Goal: Navigation & Orientation: Find specific page/section

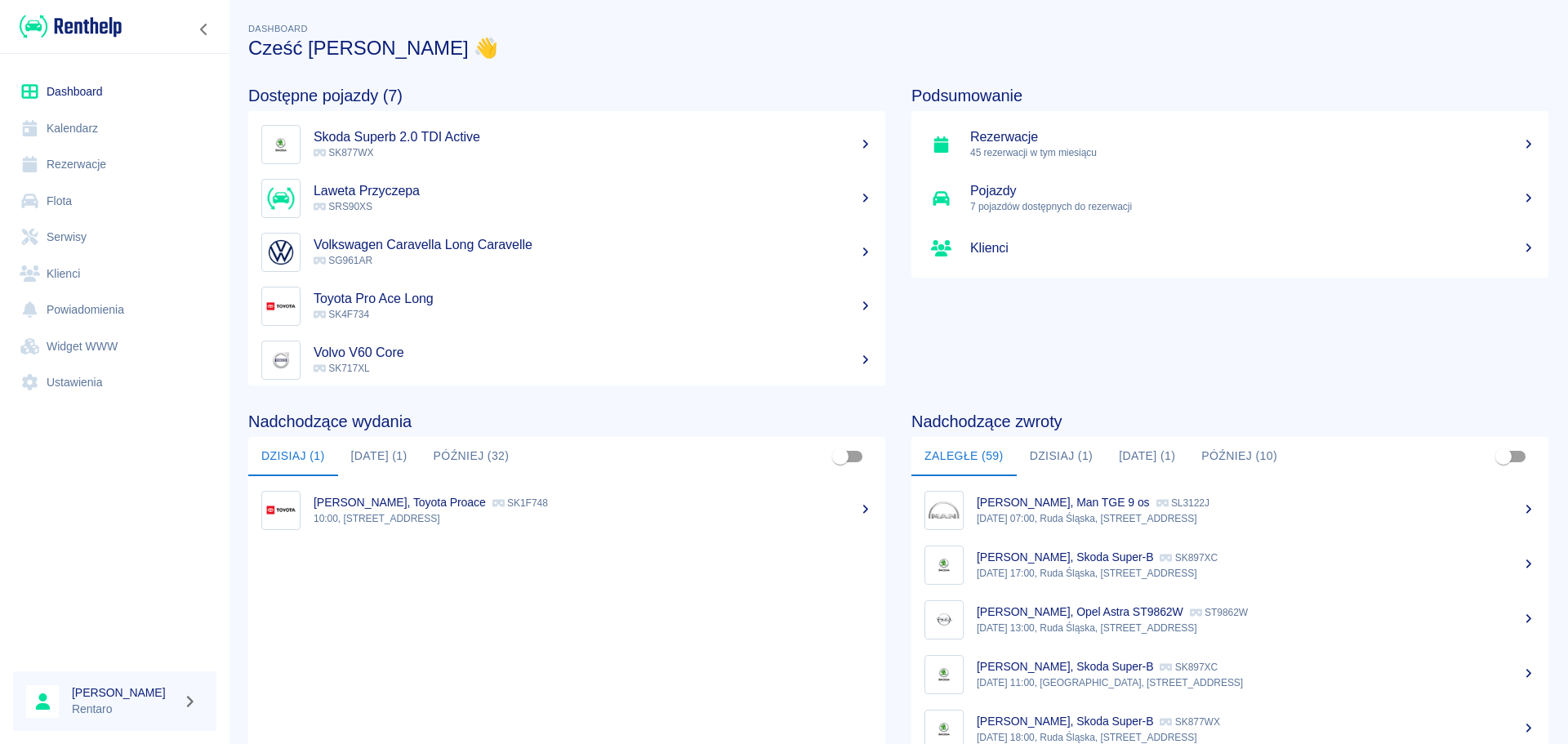
click at [57, 93] on link "Dashboard" at bounding box center [115, 92] width 204 height 37
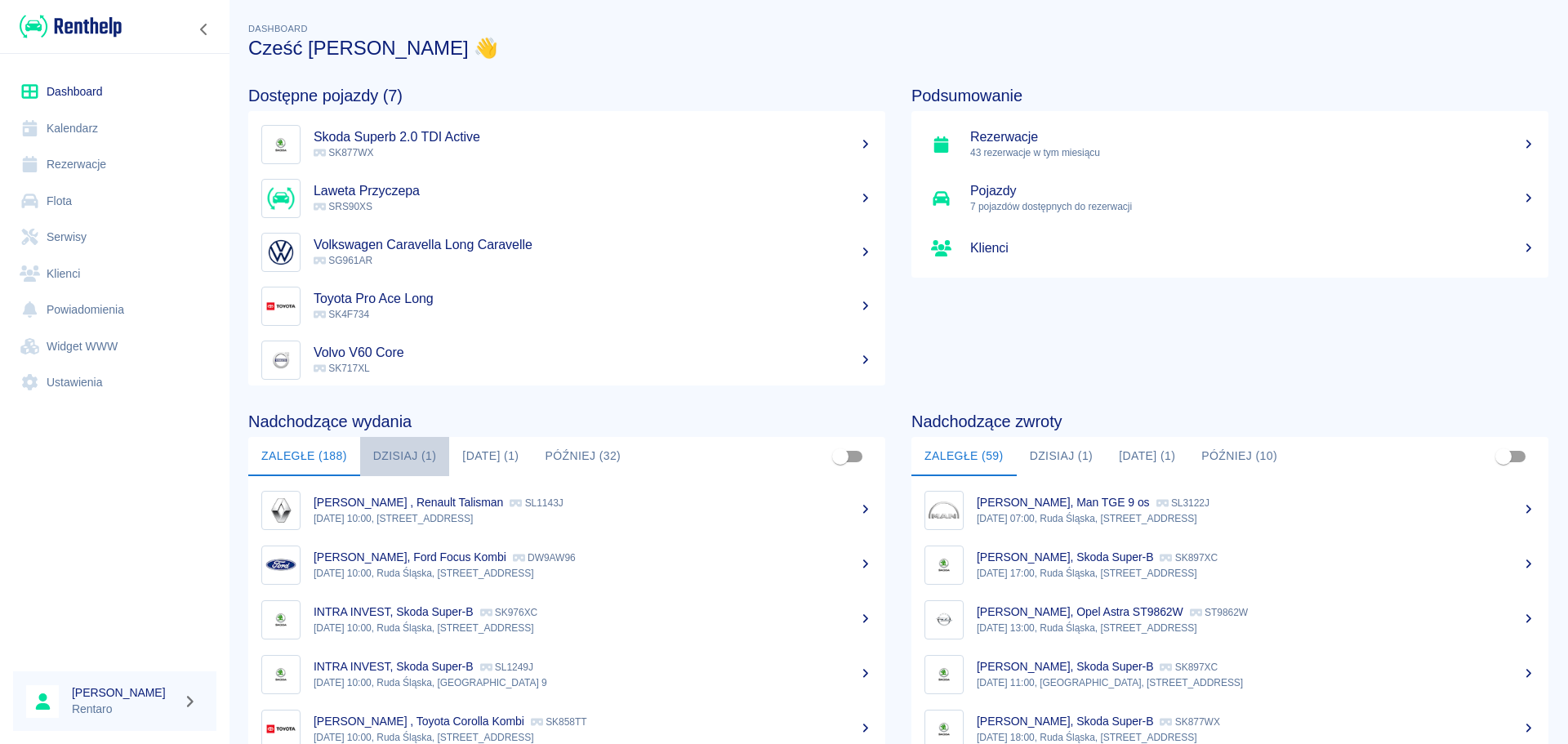
click at [377, 445] on button "Dzisiaj (1)" at bounding box center [405, 456] width 89 height 39
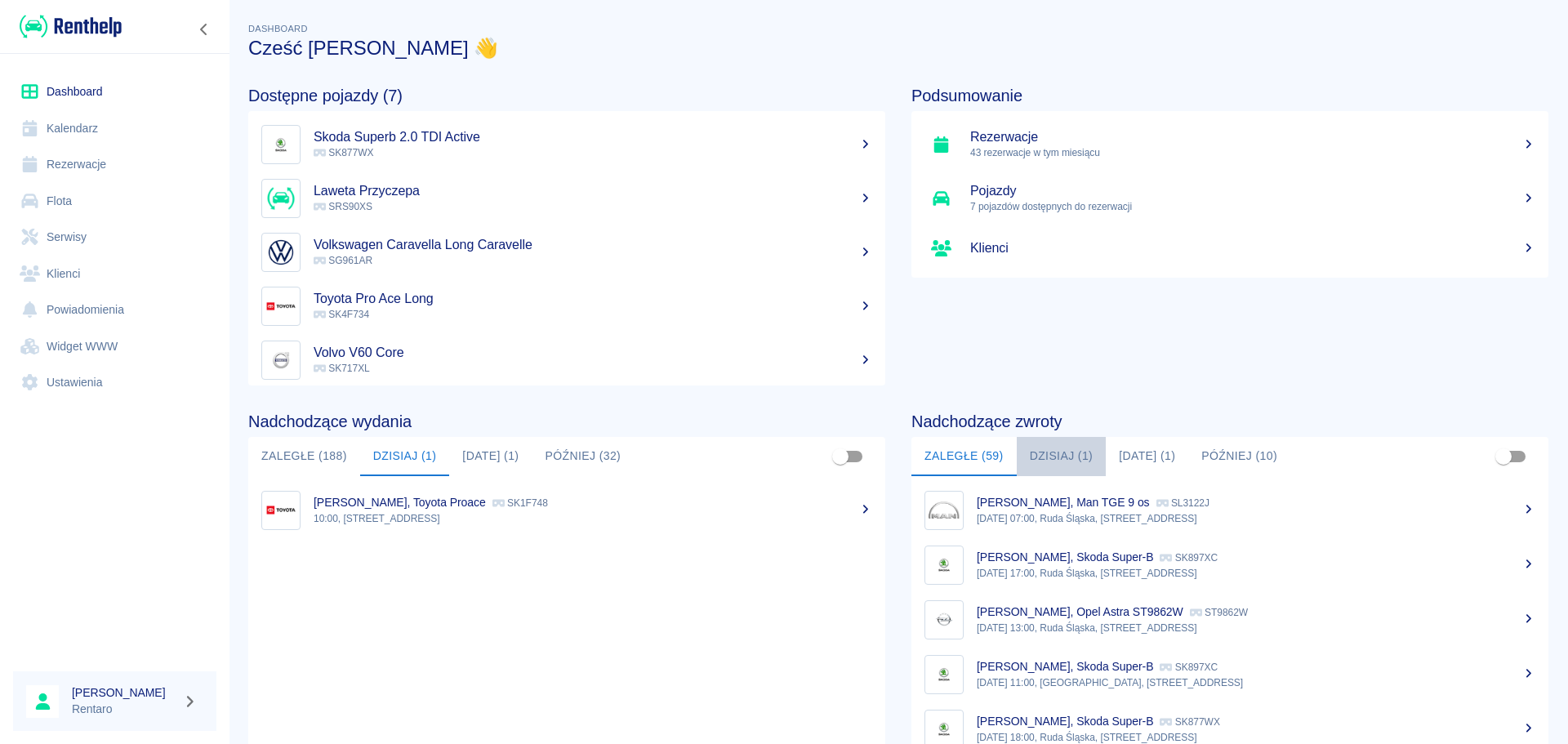
click at [1023, 457] on button "Dzisiaj (1)" at bounding box center [1061, 456] width 89 height 39
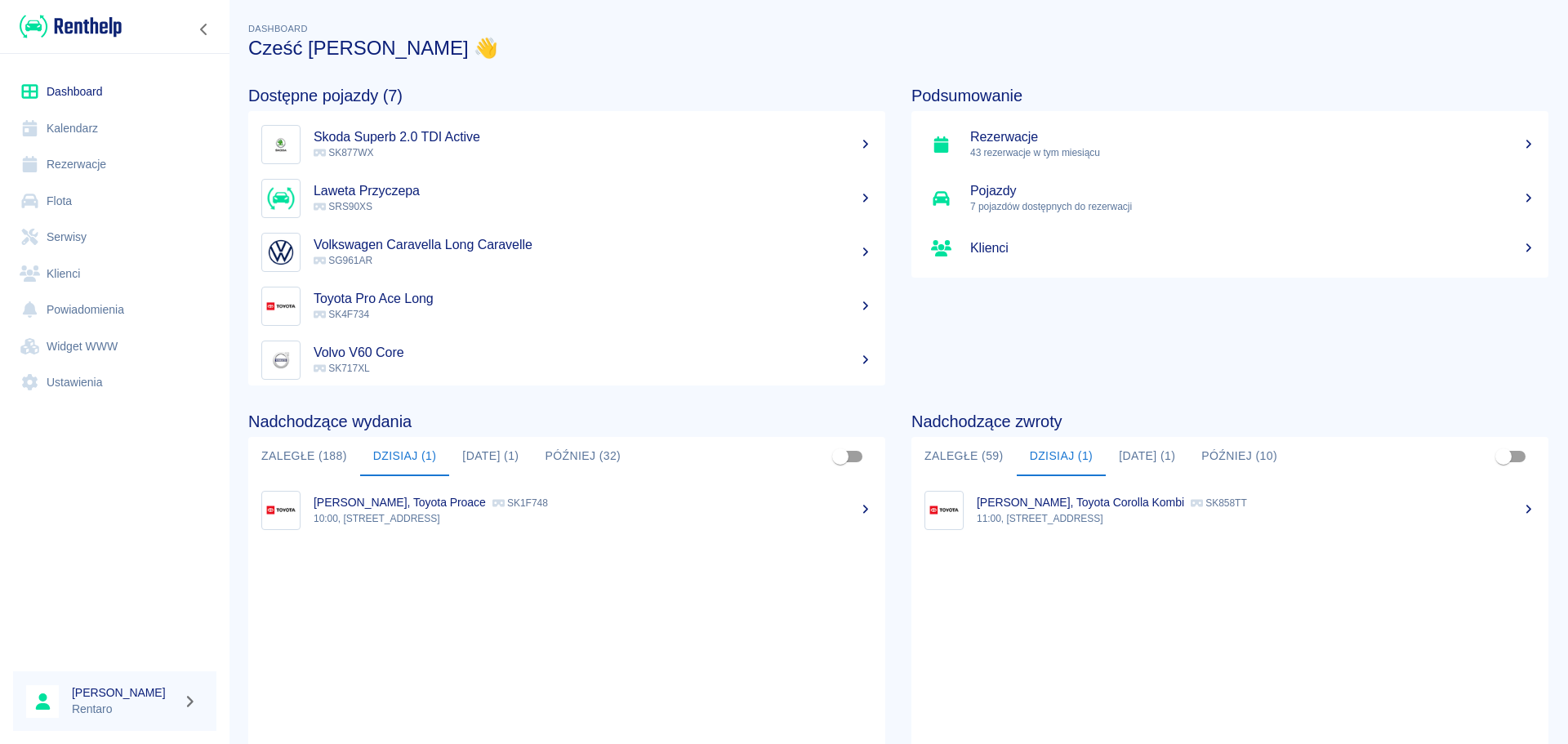
click at [98, 126] on link "Kalendarz" at bounding box center [115, 129] width 204 height 37
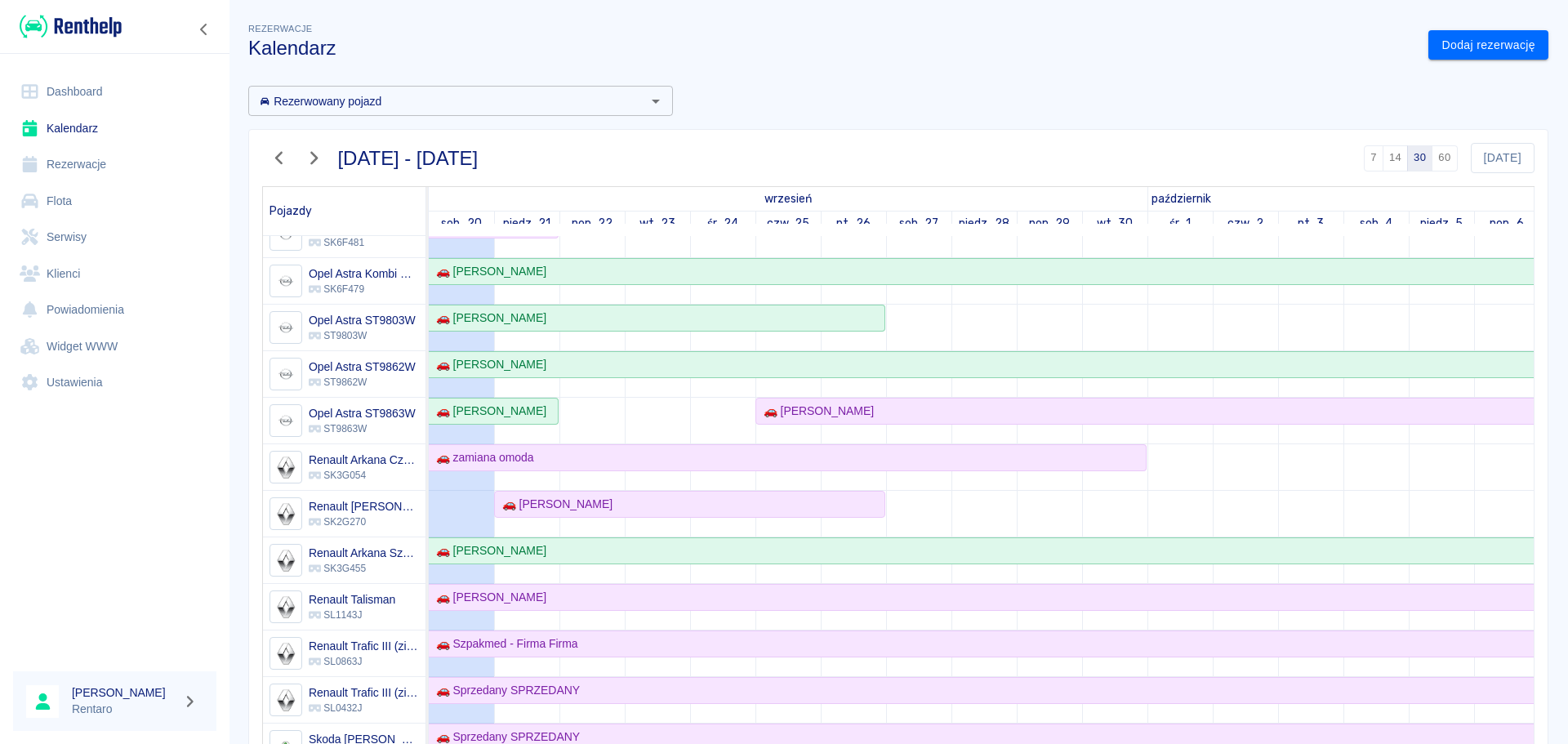
scroll to position [531, 0]
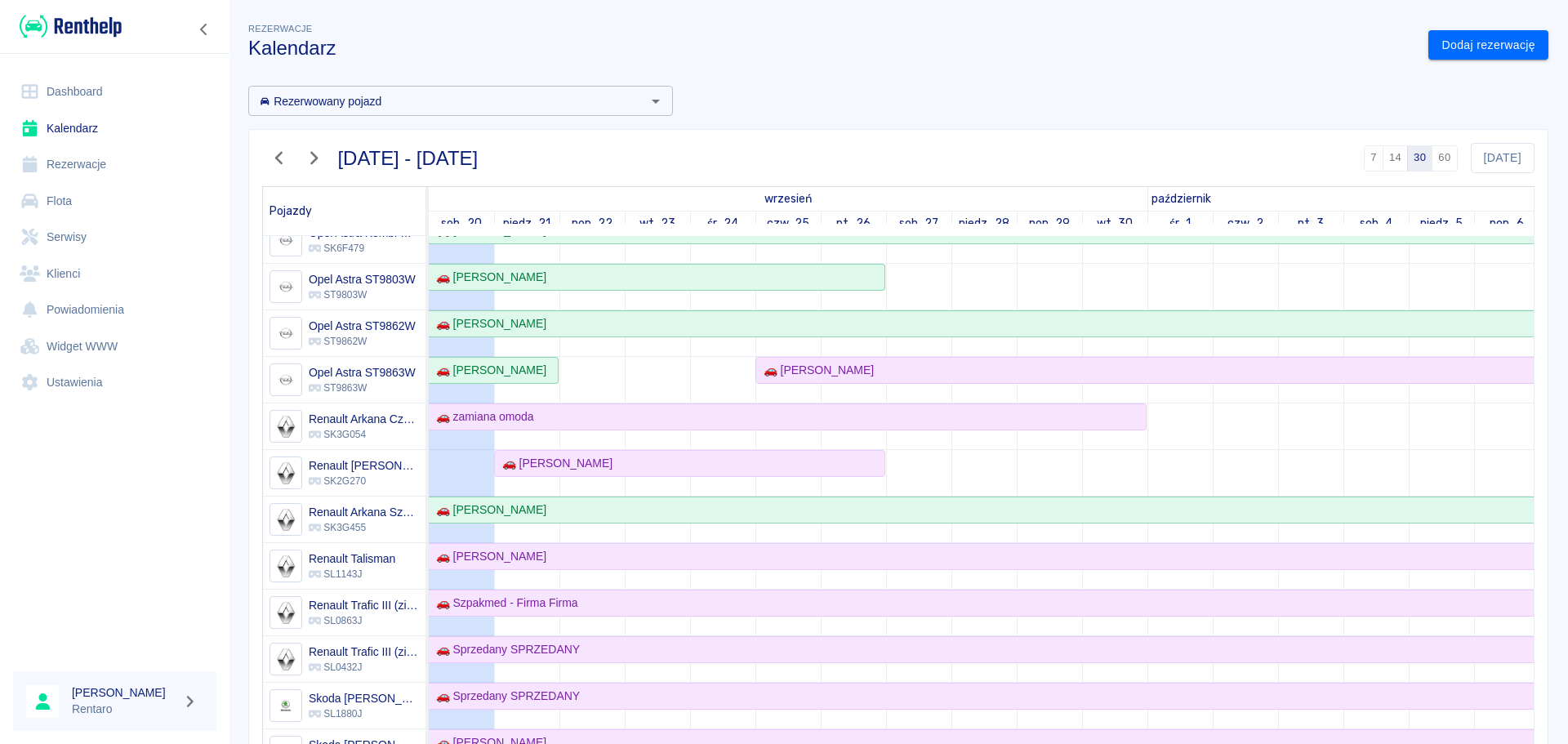
drag, startPoint x: 610, startPoint y: 570, endPoint x: 616, endPoint y: 581, distance: 12.5
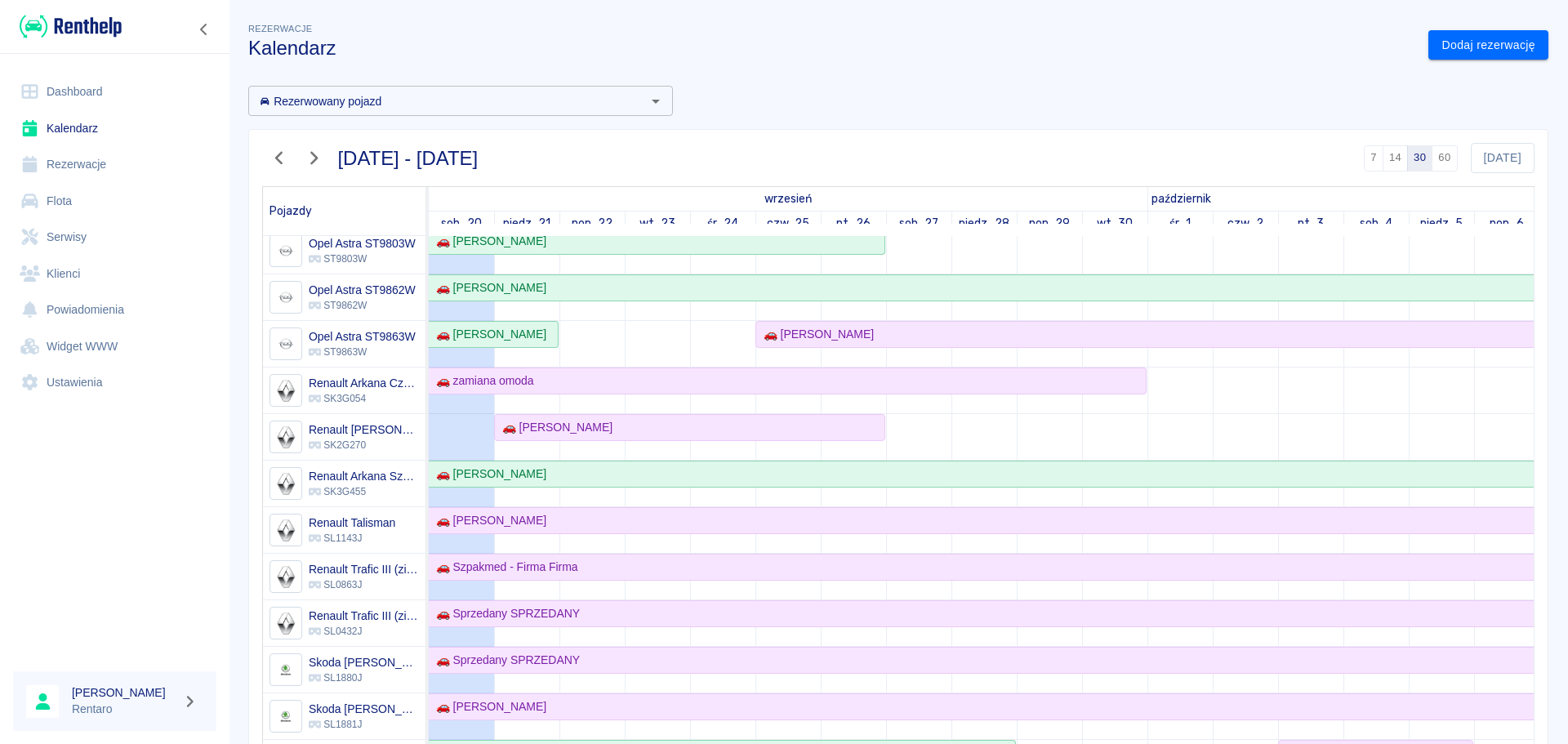
scroll to position [648, 0]
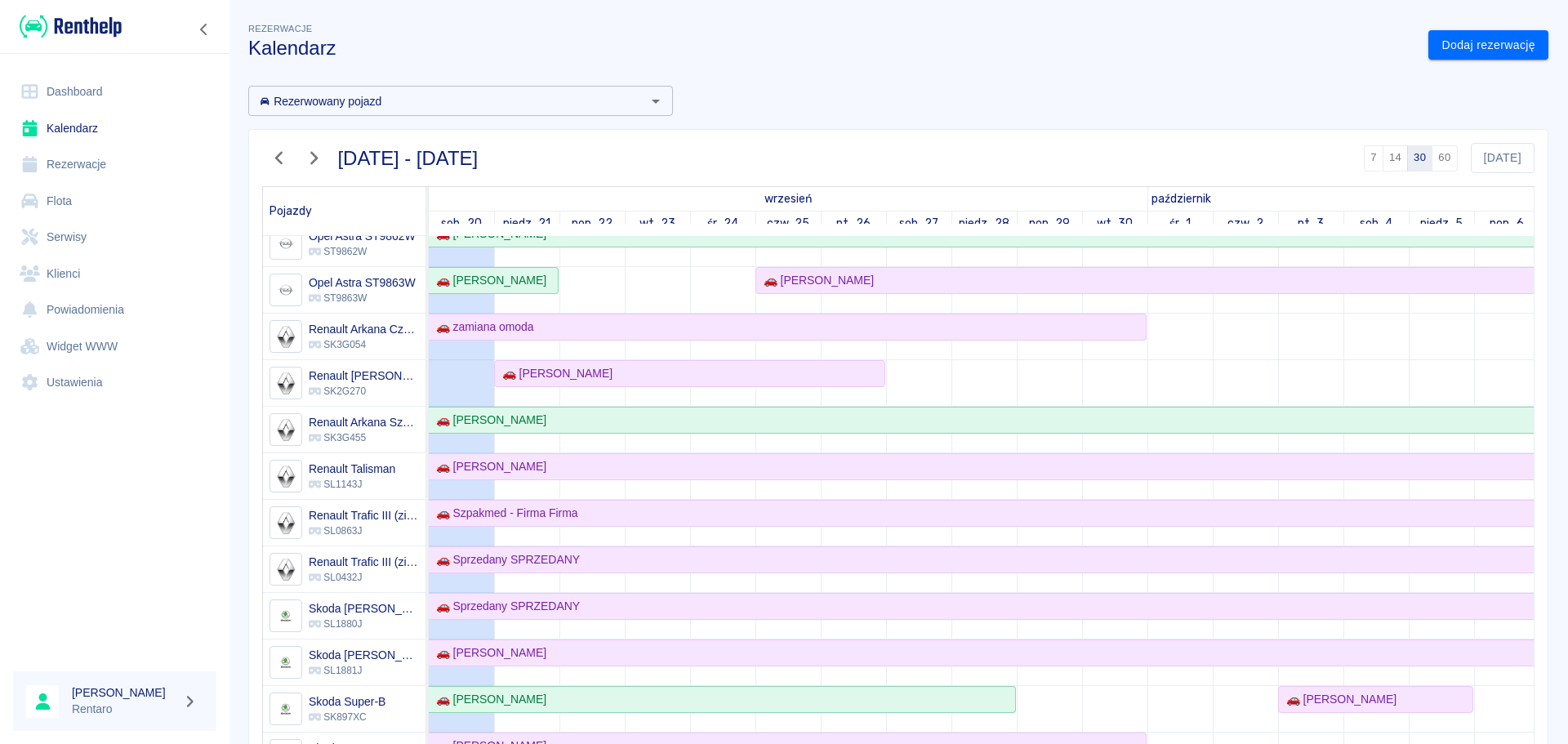
drag, startPoint x: 606, startPoint y: 582, endPoint x: 609, endPoint y: 594, distance: 12.4
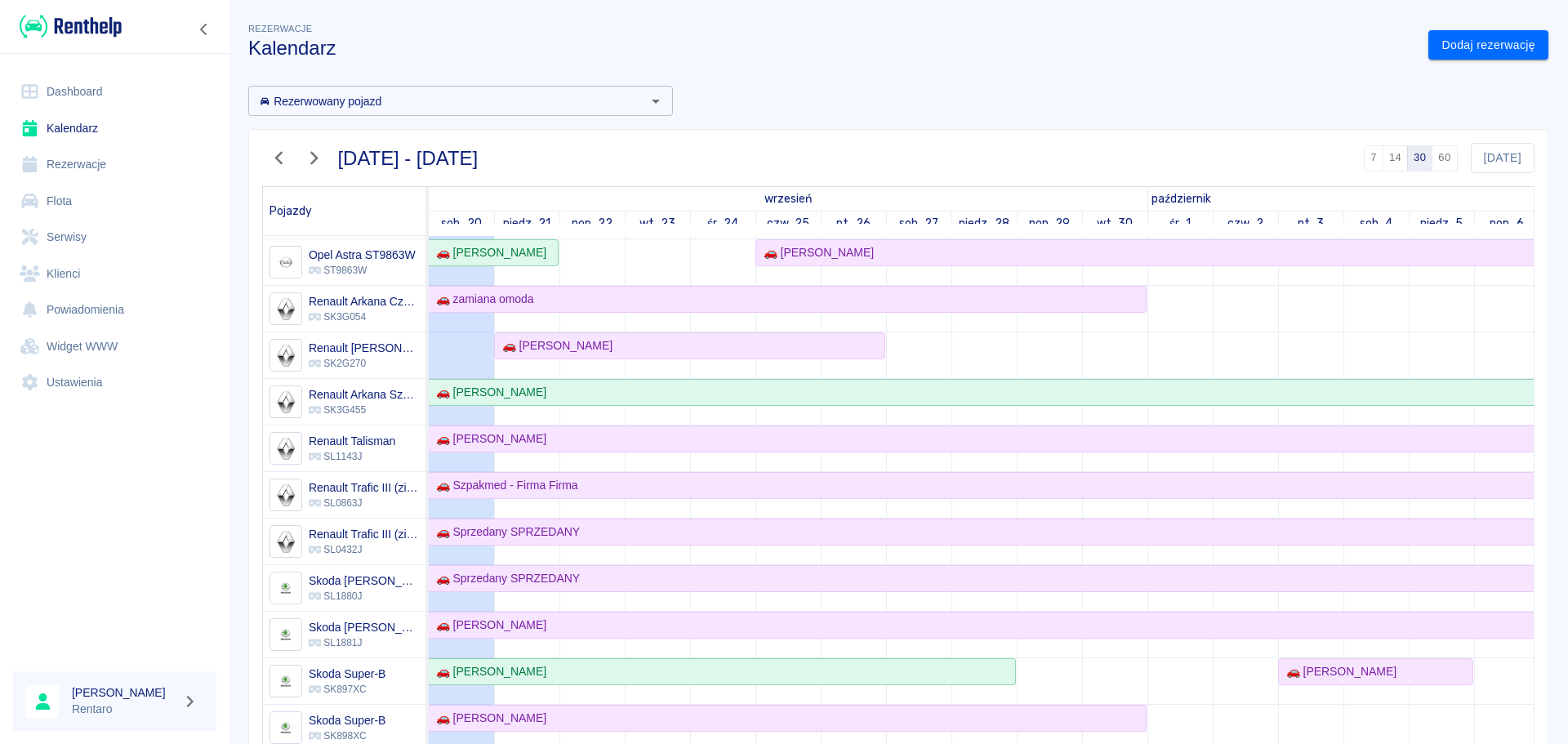
scroll to position [0, 0]
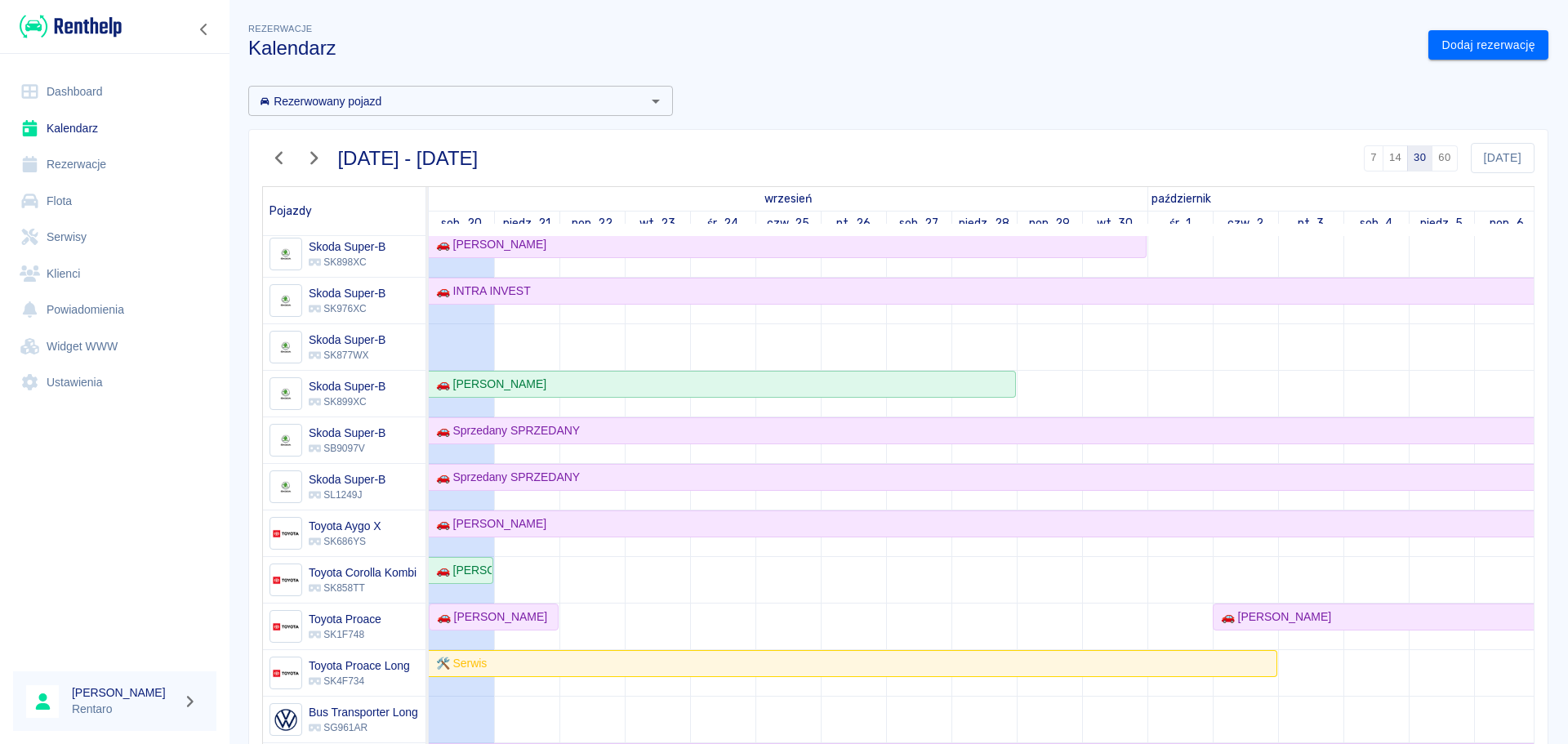
drag, startPoint x: 554, startPoint y: 587, endPoint x: 583, endPoint y: 621, distance: 44.7
drag, startPoint x: 583, startPoint y: 621, endPoint x: 528, endPoint y: 549, distance: 90.6
click at [528, 549] on td at bounding box center [527, 44] width 66 height 1862
click at [63, 94] on link "Dashboard" at bounding box center [115, 92] width 204 height 37
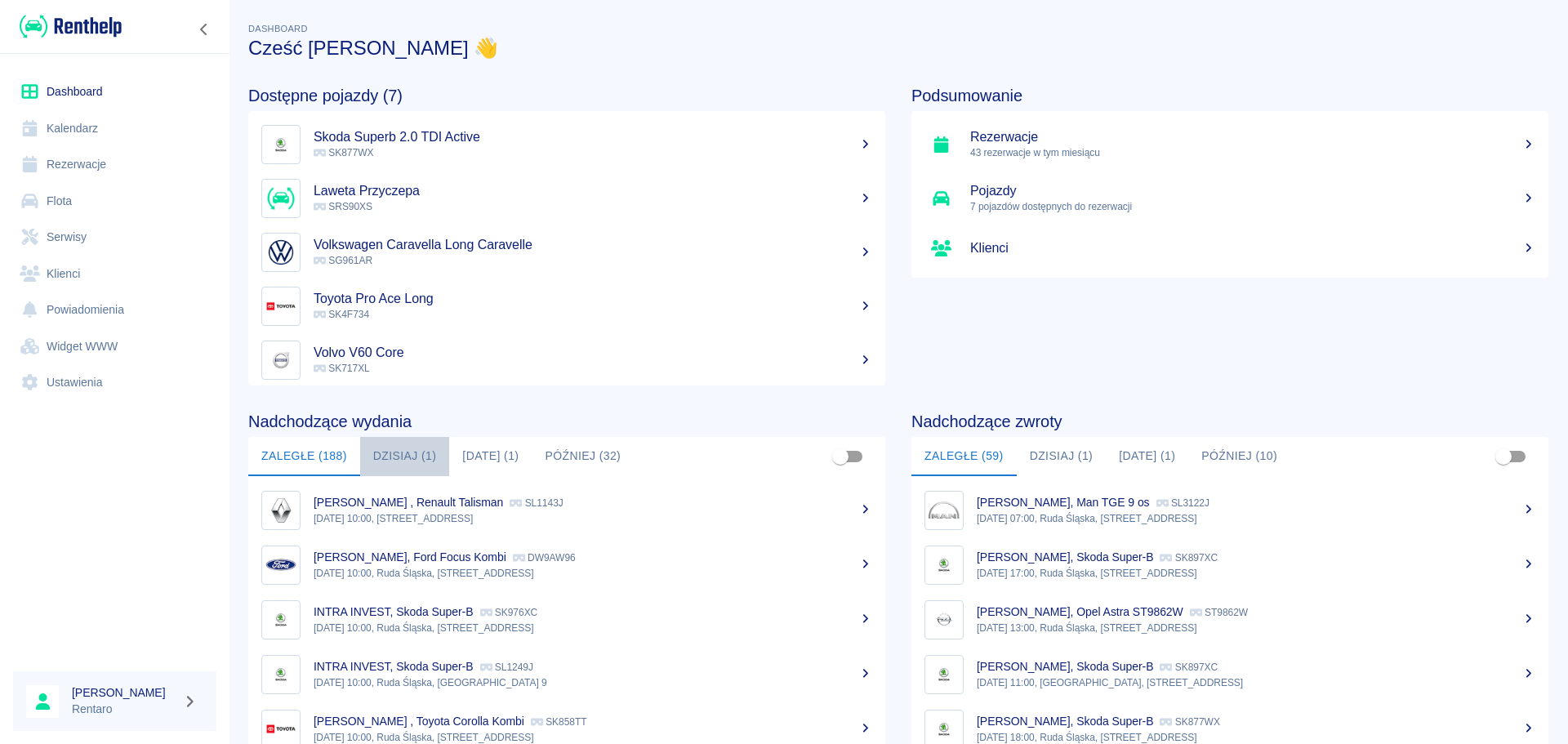
click at [422, 463] on button "Dzisiaj (1)" at bounding box center [405, 456] width 89 height 39
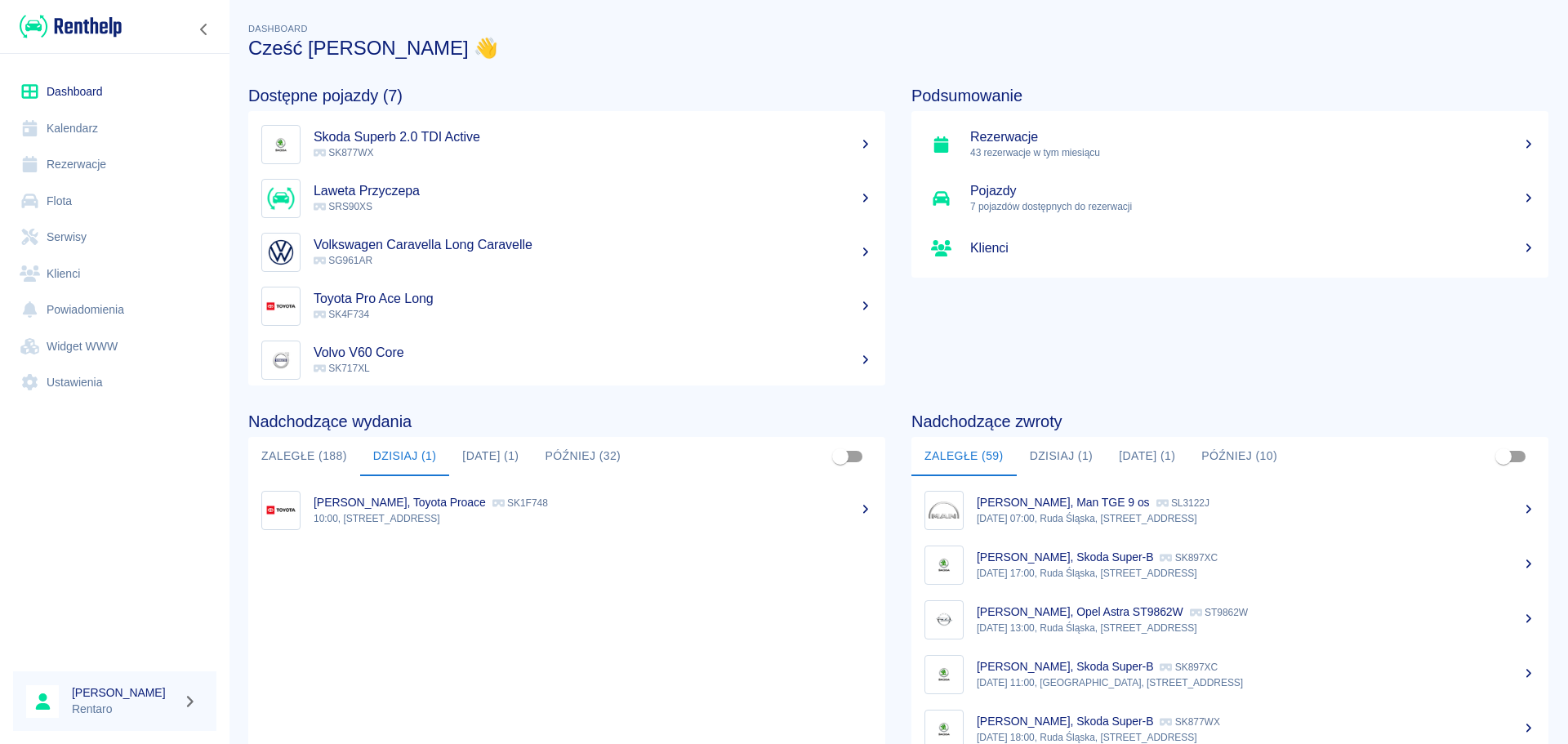
click at [372, 480] on ul "[PERSON_NAME], Toyota Proace SK1F748 10:00, Ruda Śląska, [STREET_ADDRESS]" at bounding box center [566, 640] width 637 height 329
click at [55, 133] on link "Kalendarz" at bounding box center [115, 129] width 204 height 37
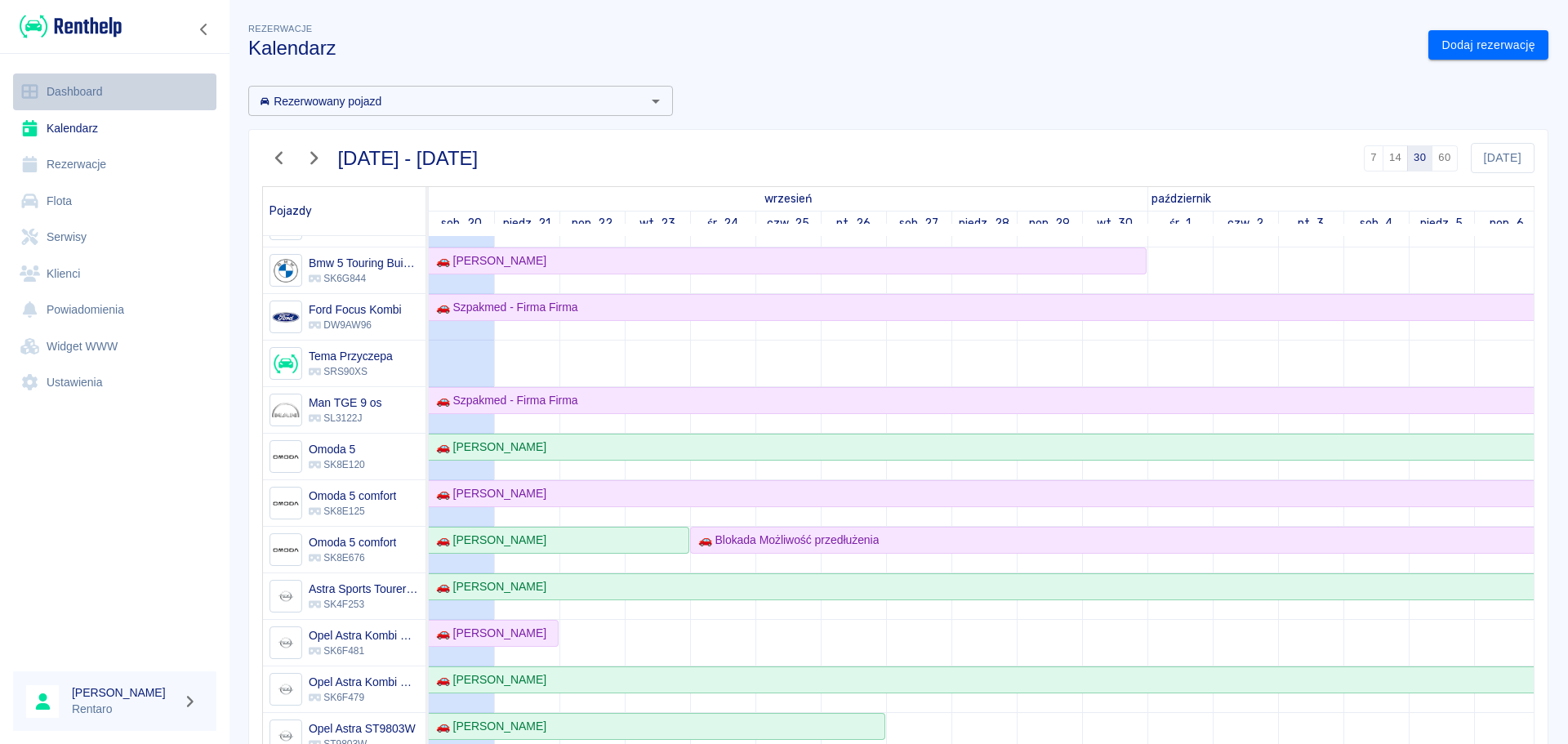
click at [53, 89] on link "Dashboard" at bounding box center [115, 92] width 204 height 37
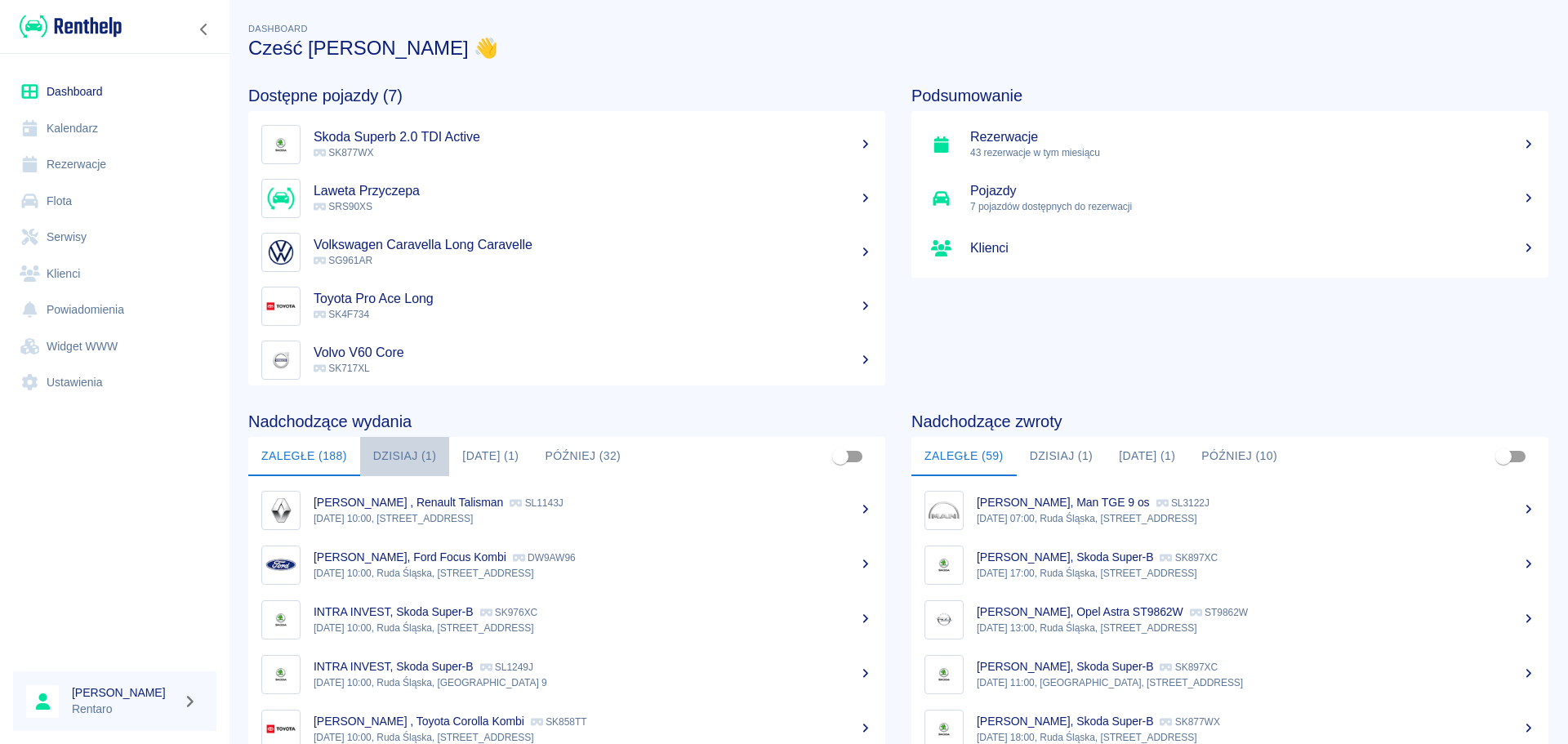
click at [408, 459] on button "Dzisiaj (1)" at bounding box center [405, 456] width 89 height 39
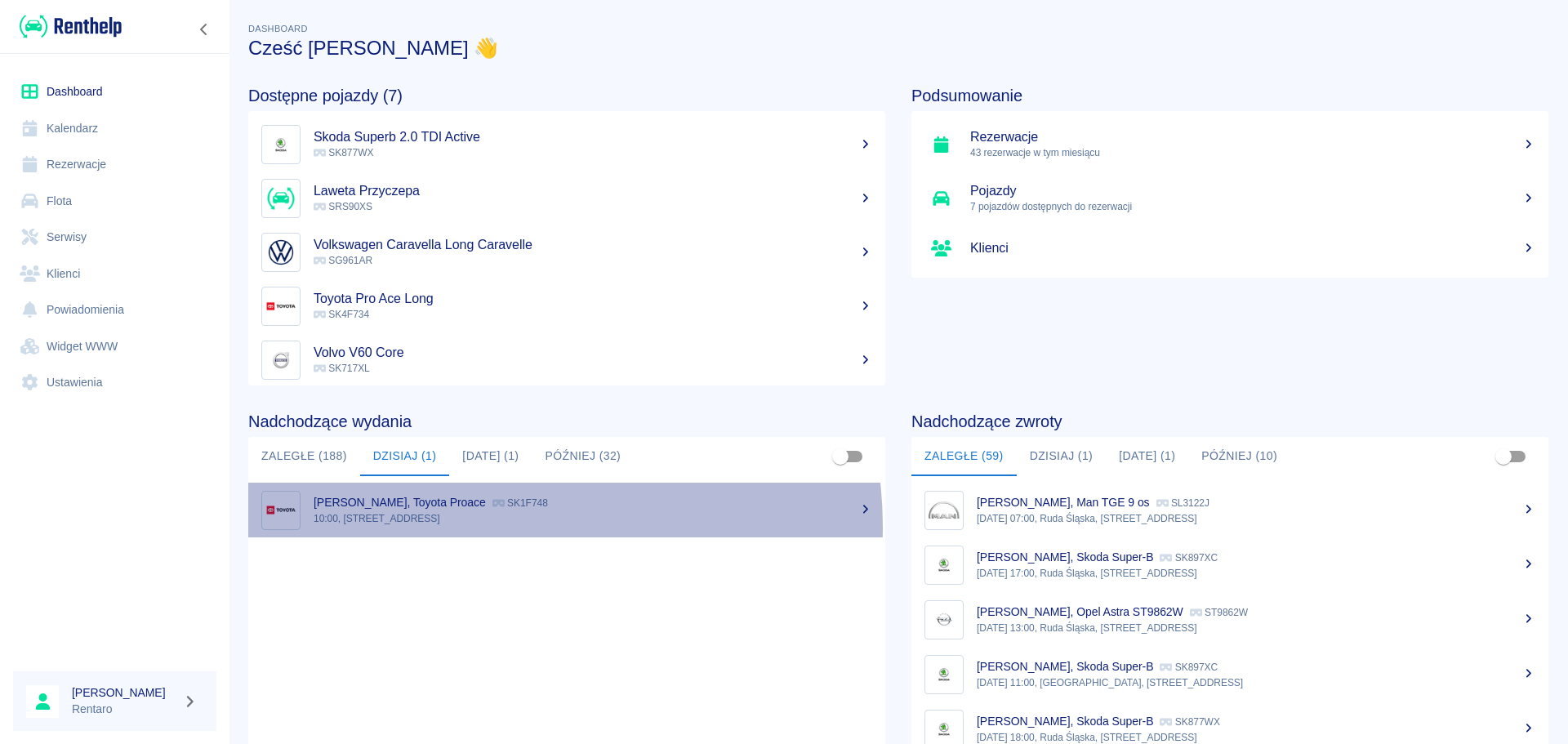
click at [489, 527] on link "[PERSON_NAME], Toyota Proace SK1F748 10:00, Ruda Śląska, [STREET_ADDRESS]" at bounding box center [566, 510] width 637 height 55
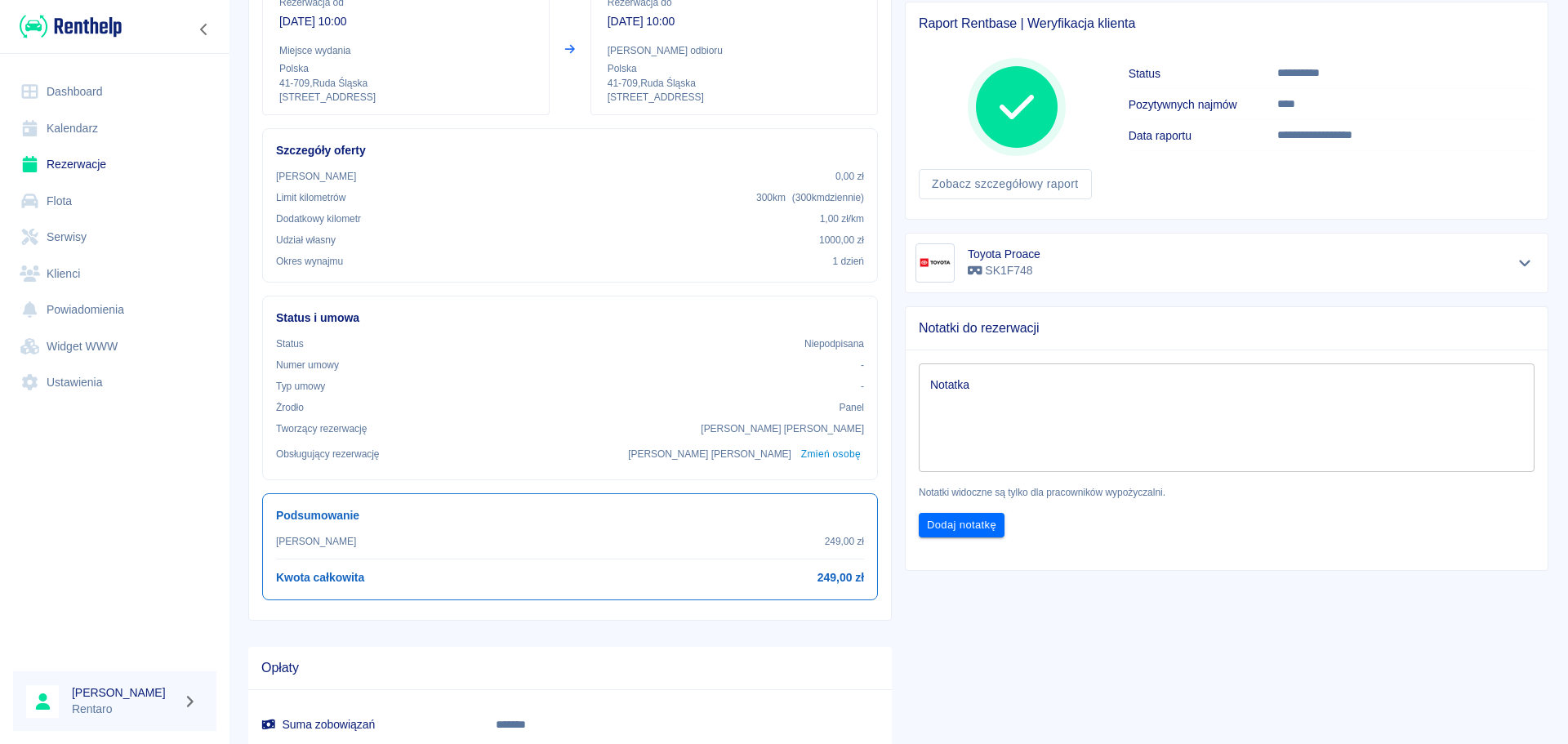
scroll to position [83, 0]
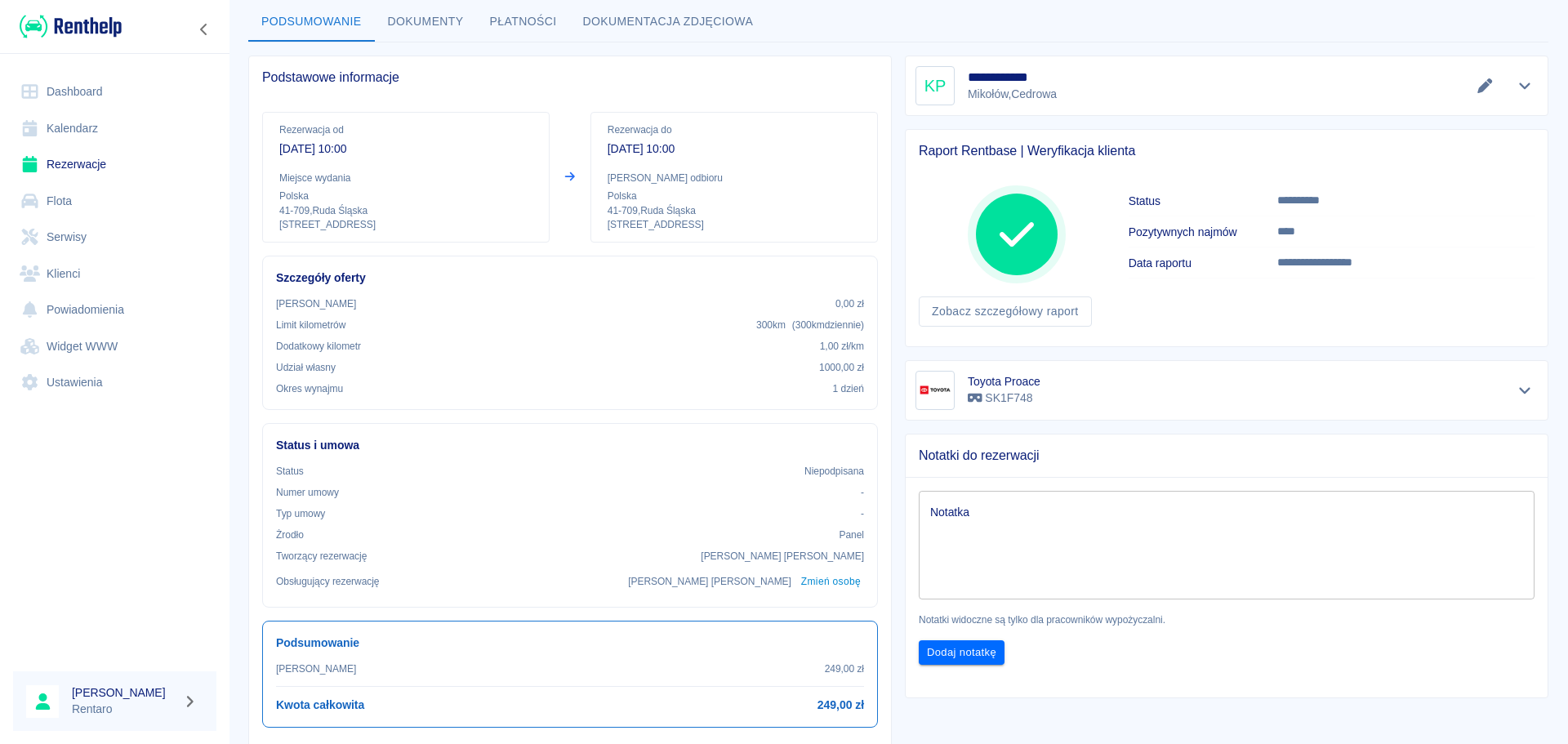
click at [1520, 94] on div at bounding box center [1525, 86] width 27 height 23
click at [1516, 89] on icon "Pokaż szczegóły" at bounding box center [1525, 86] width 19 height 15
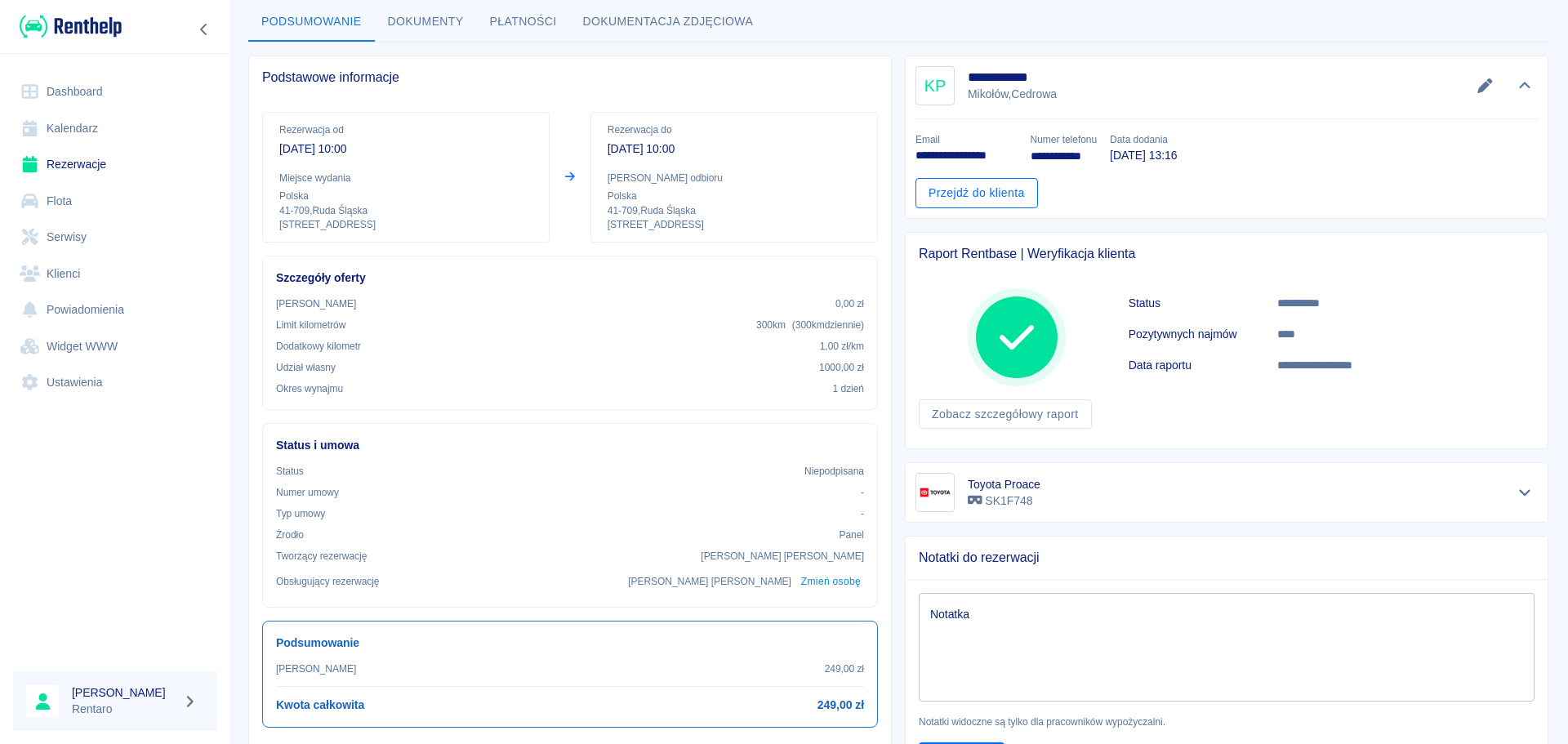
click at [962, 183] on link "Przejdź do klienta" at bounding box center [977, 193] width 122 height 30
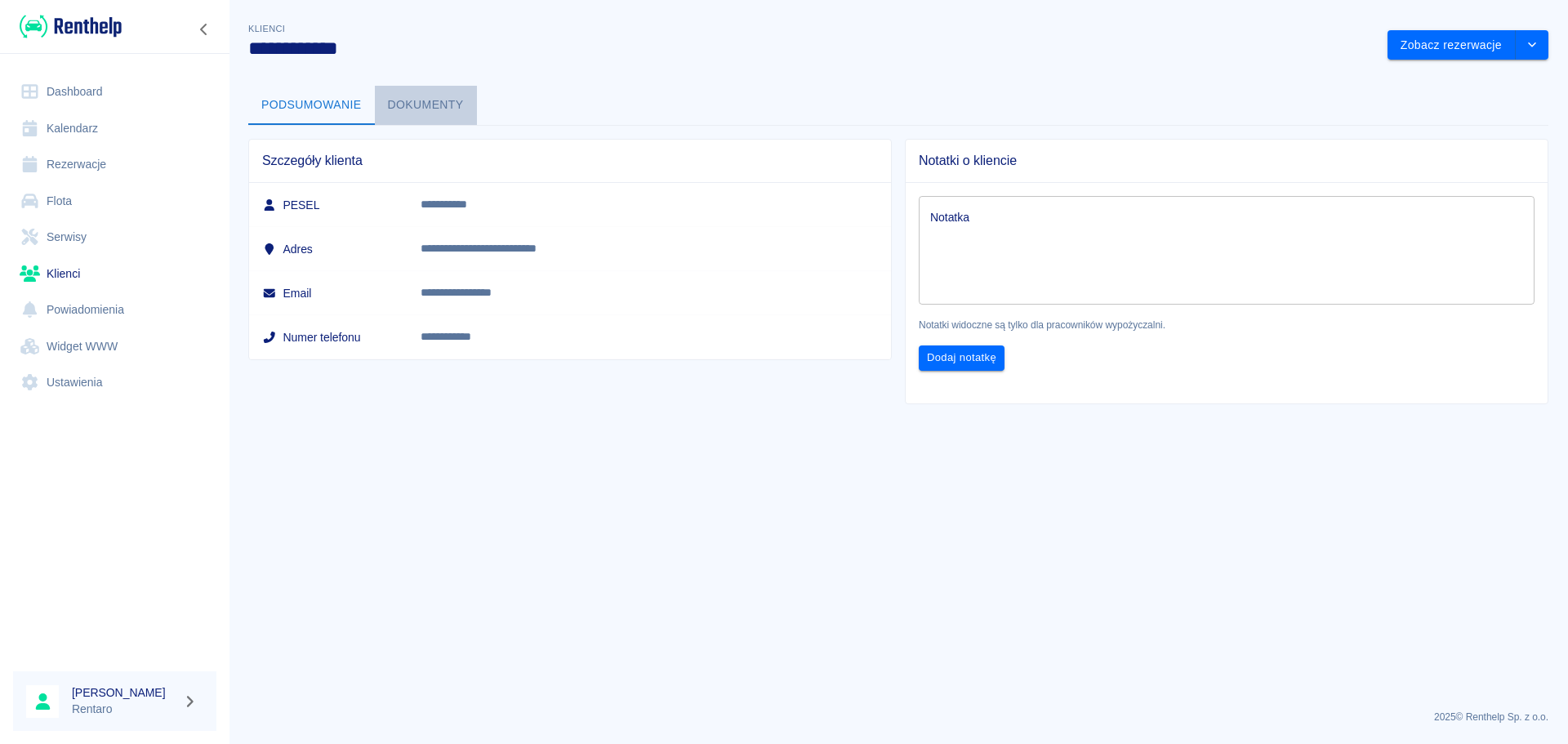
click at [461, 105] on button "Dokumenty" at bounding box center [425, 105] width 102 height 39
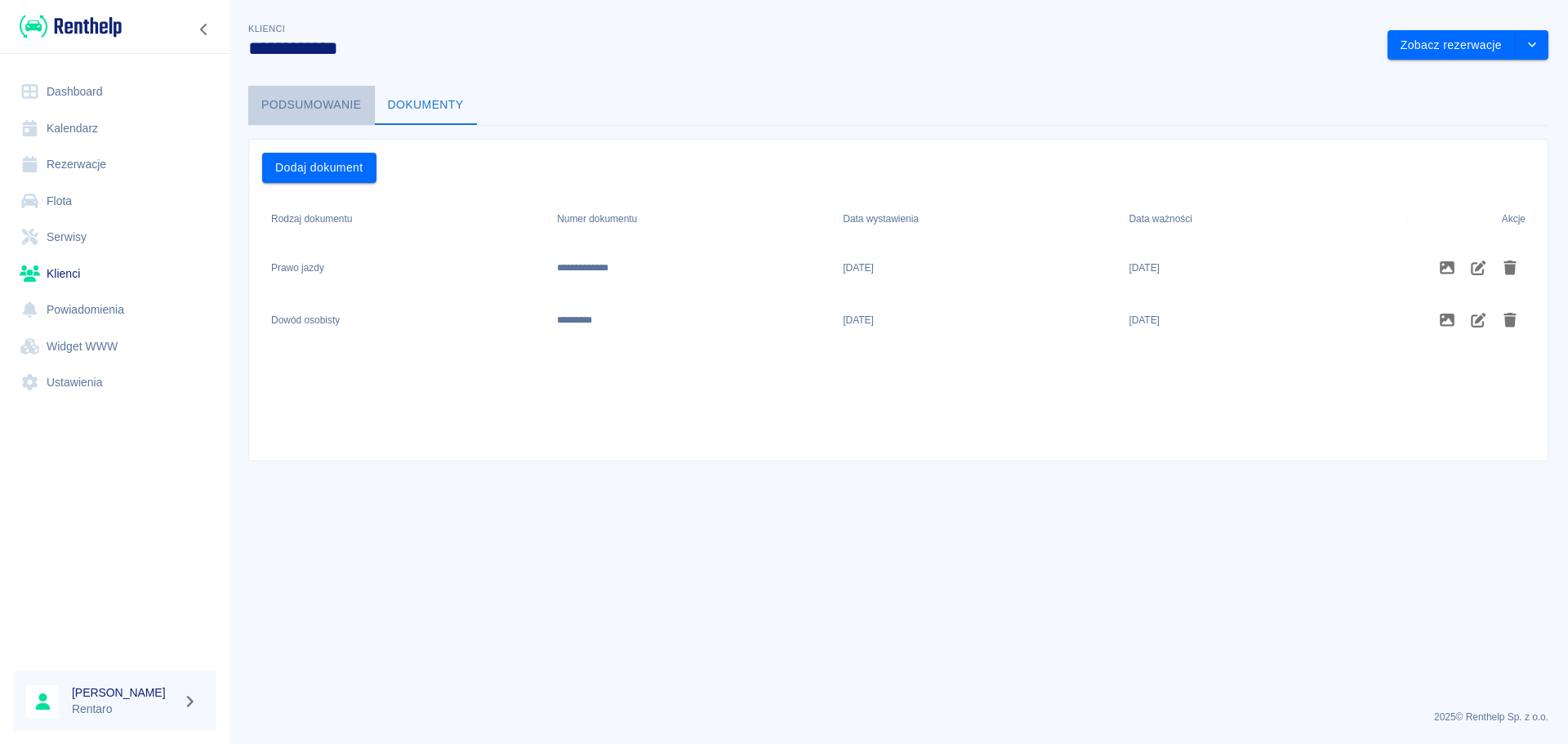
click at [364, 117] on button "Podsumowanie" at bounding box center [311, 105] width 127 height 39
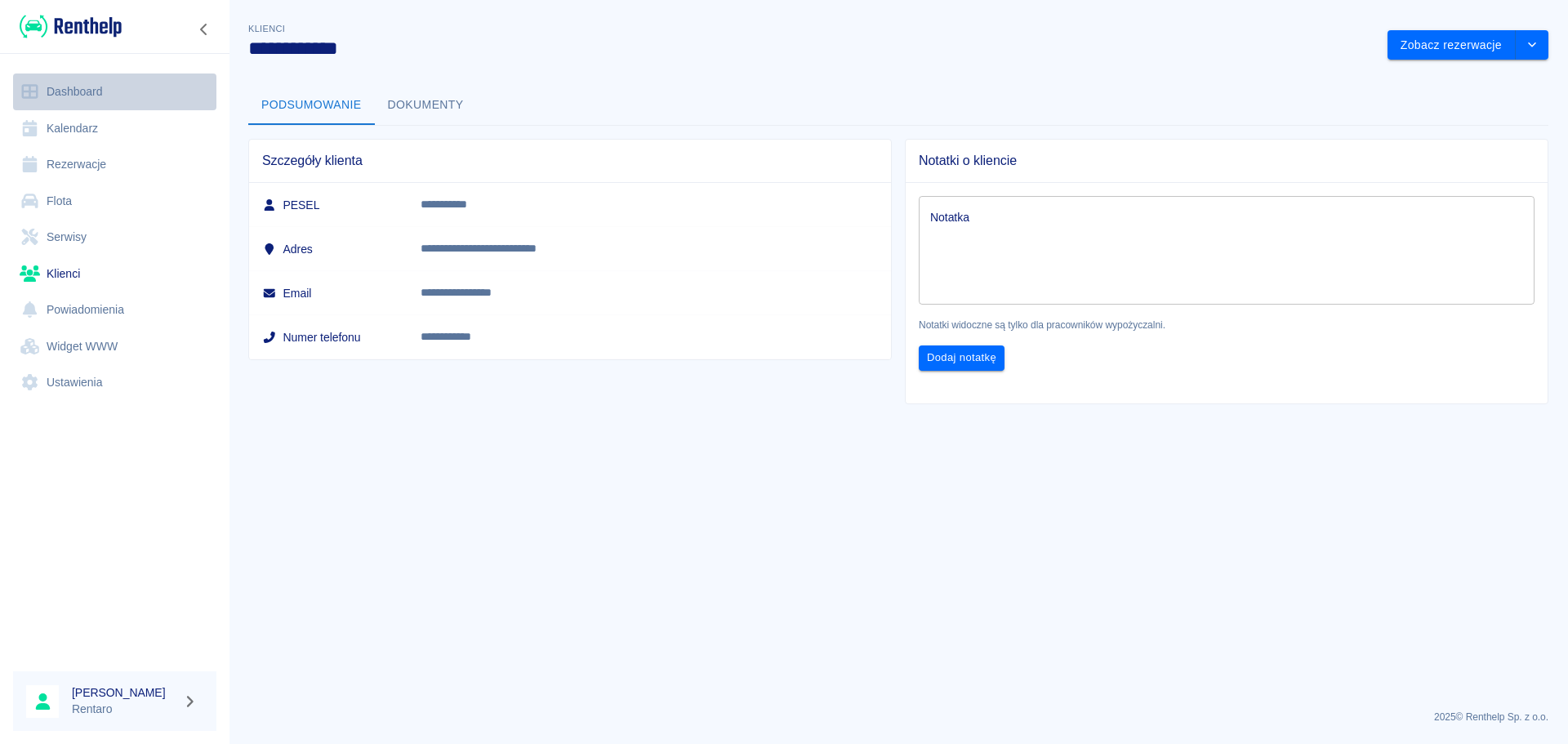
click at [121, 82] on link "Dashboard" at bounding box center [115, 92] width 204 height 37
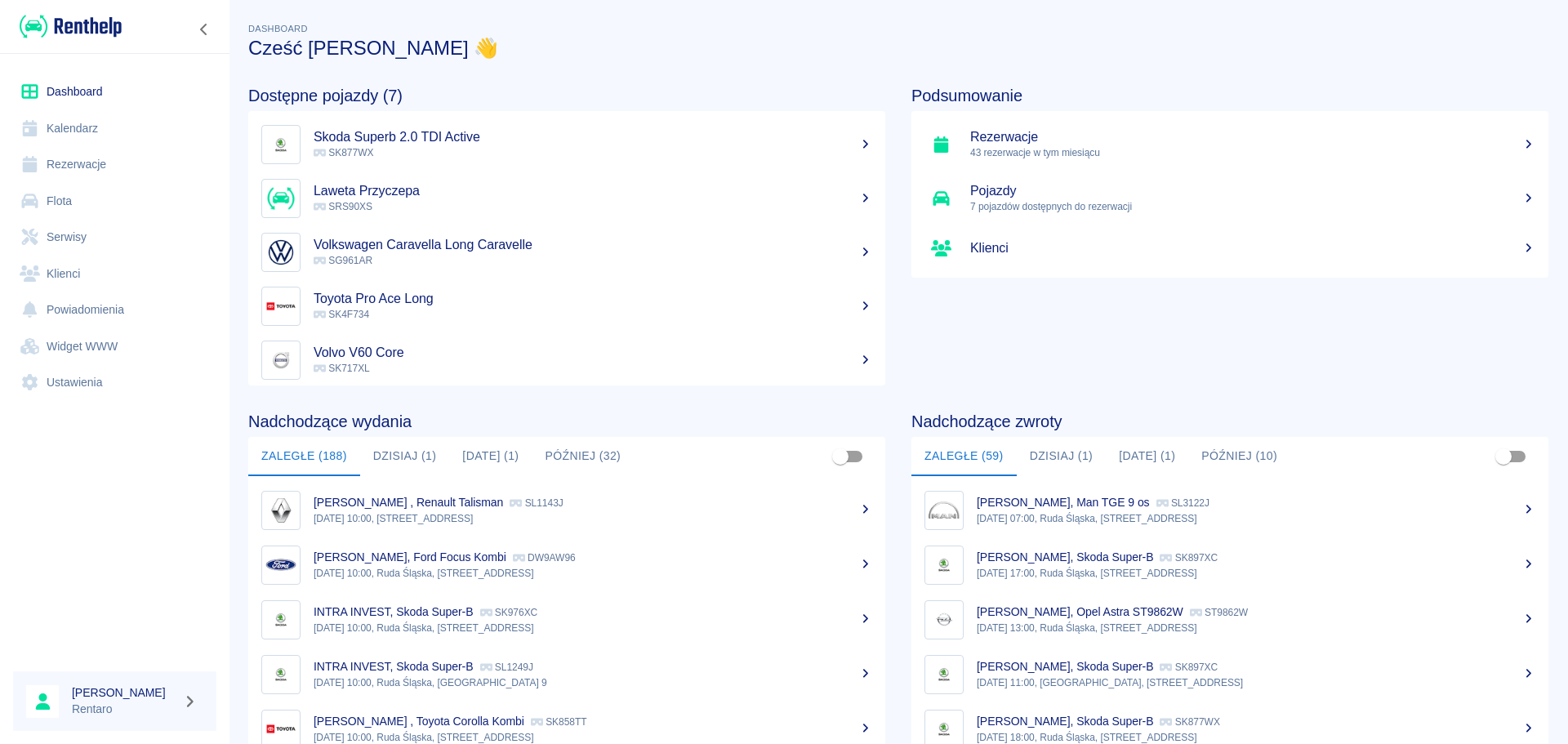
click at [402, 463] on button "Dzisiaj (1)" at bounding box center [405, 456] width 89 height 39
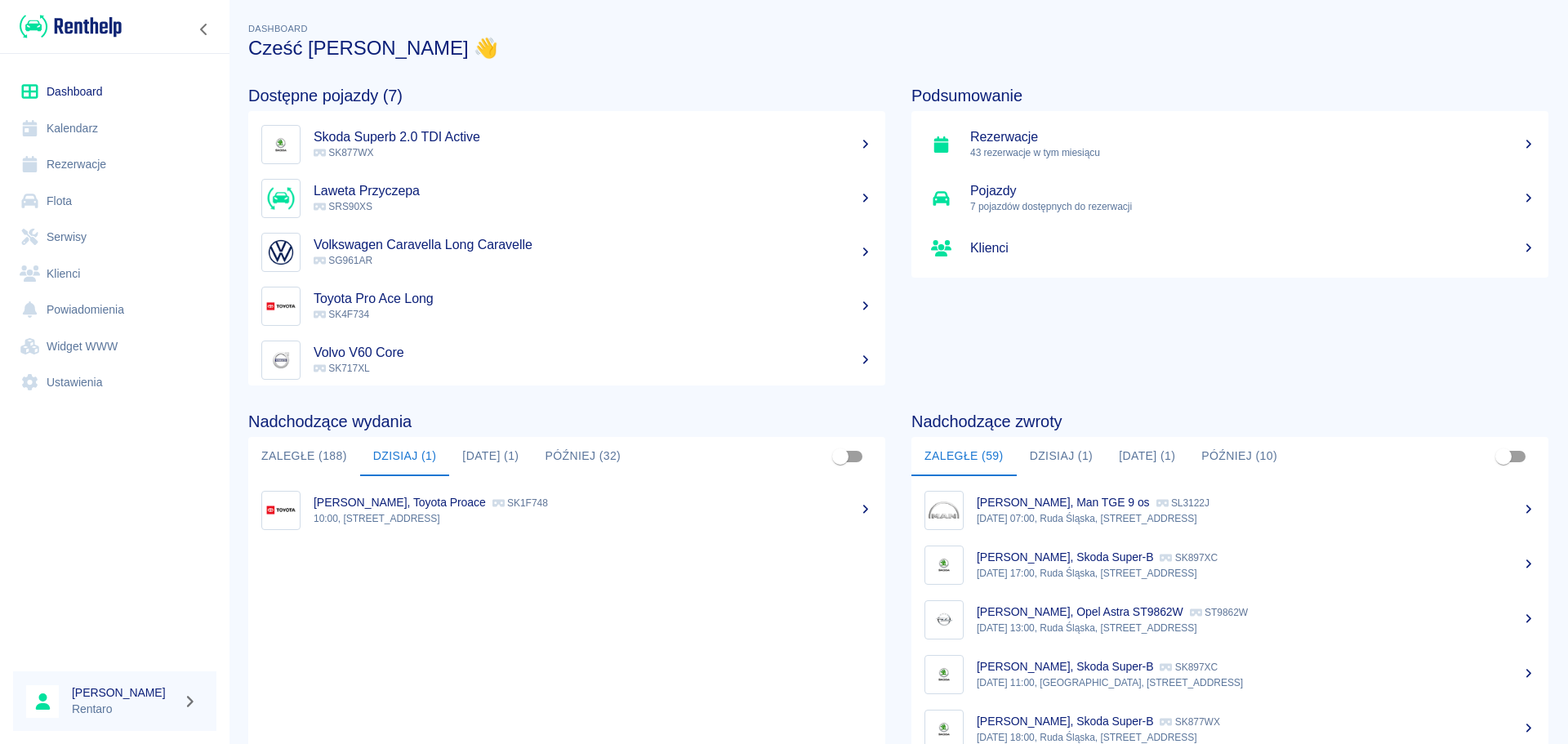
click at [398, 490] on link "[PERSON_NAME], Toyota Proace SK1F748 10:00, Ruda Śląska, [STREET_ADDRESS]" at bounding box center [566, 510] width 637 height 55
